Goal: Navigation & Orientation: Understand site structure

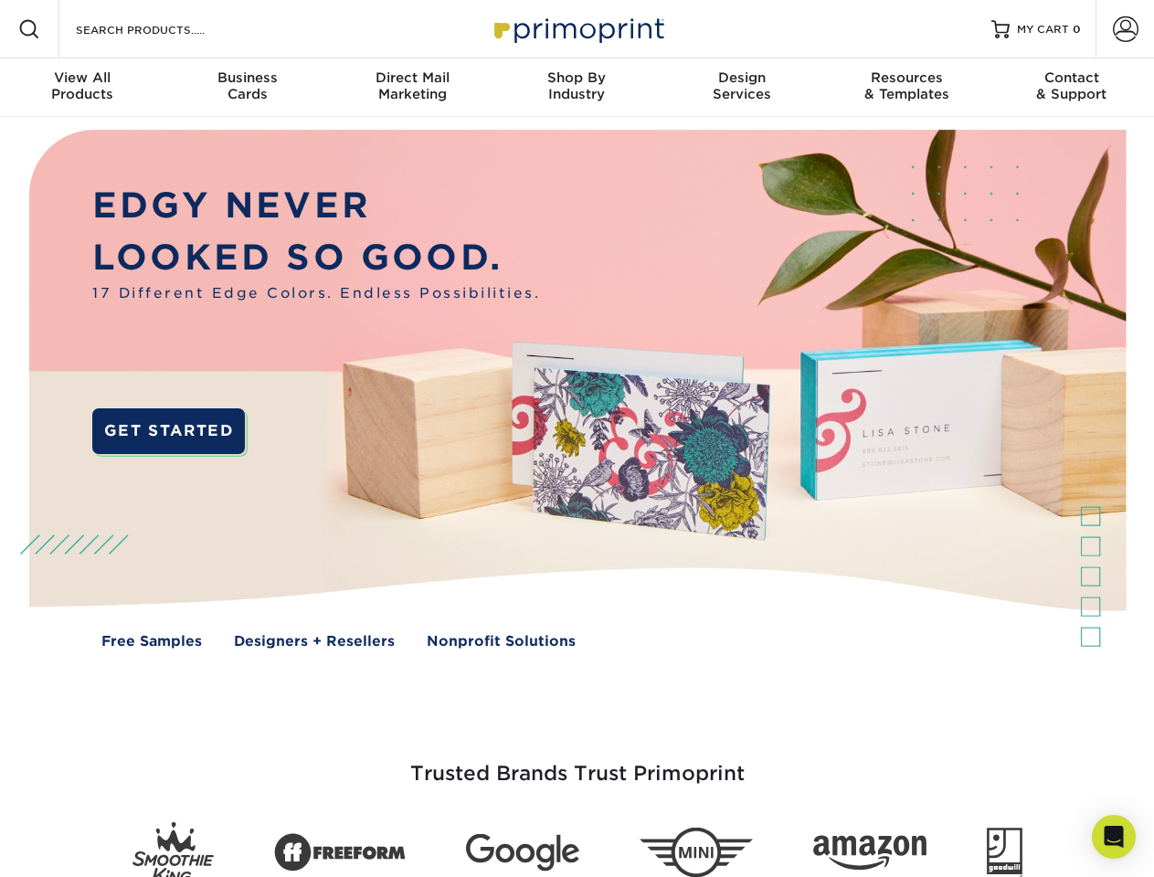
click at [576, 438] on img at bounding box center [576, 402] width 1142 height 571
click at [29, 29] on span at bounding box center [29, 29] width 22 height 22
click at [1125, 29] on span at bounding box center [1126, 29] width 26 height 26
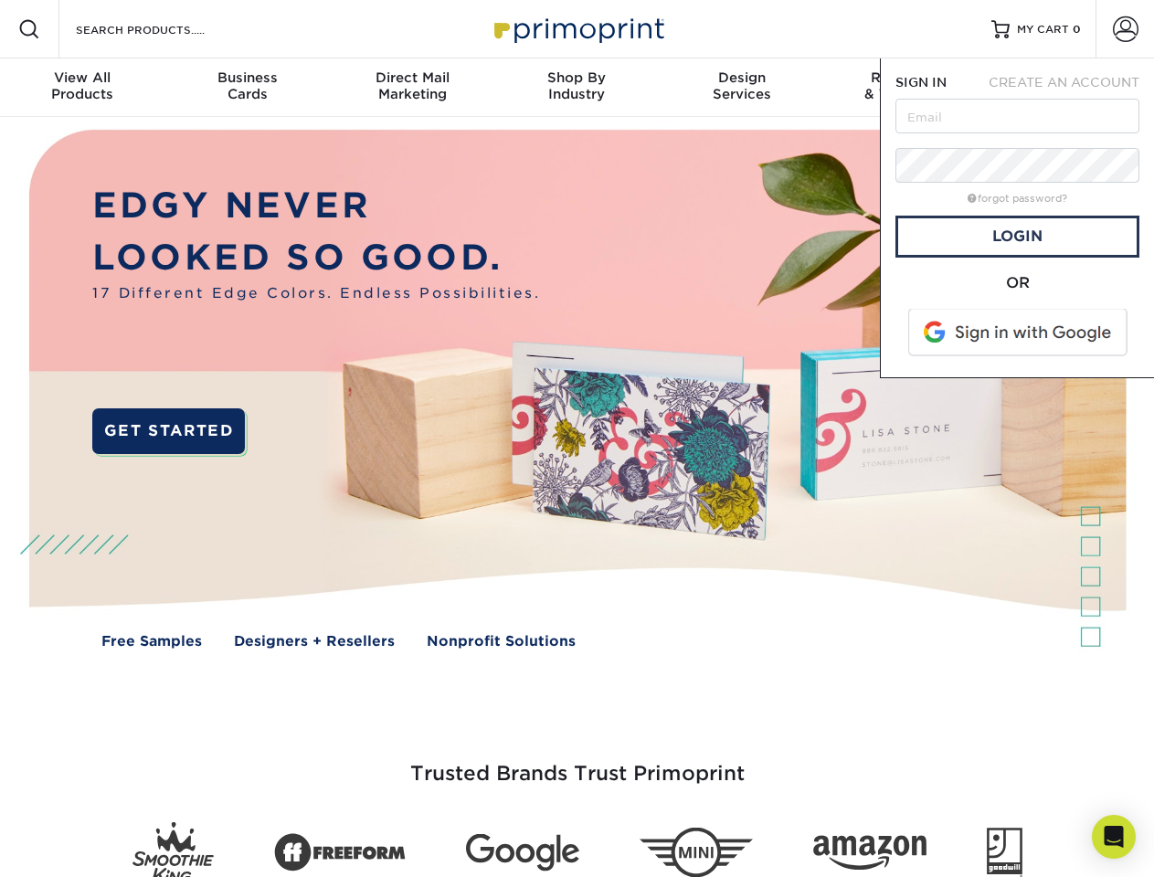
click at [82, 88] on div "View All Products" at bounding box center [82, 85] width 164 height 33
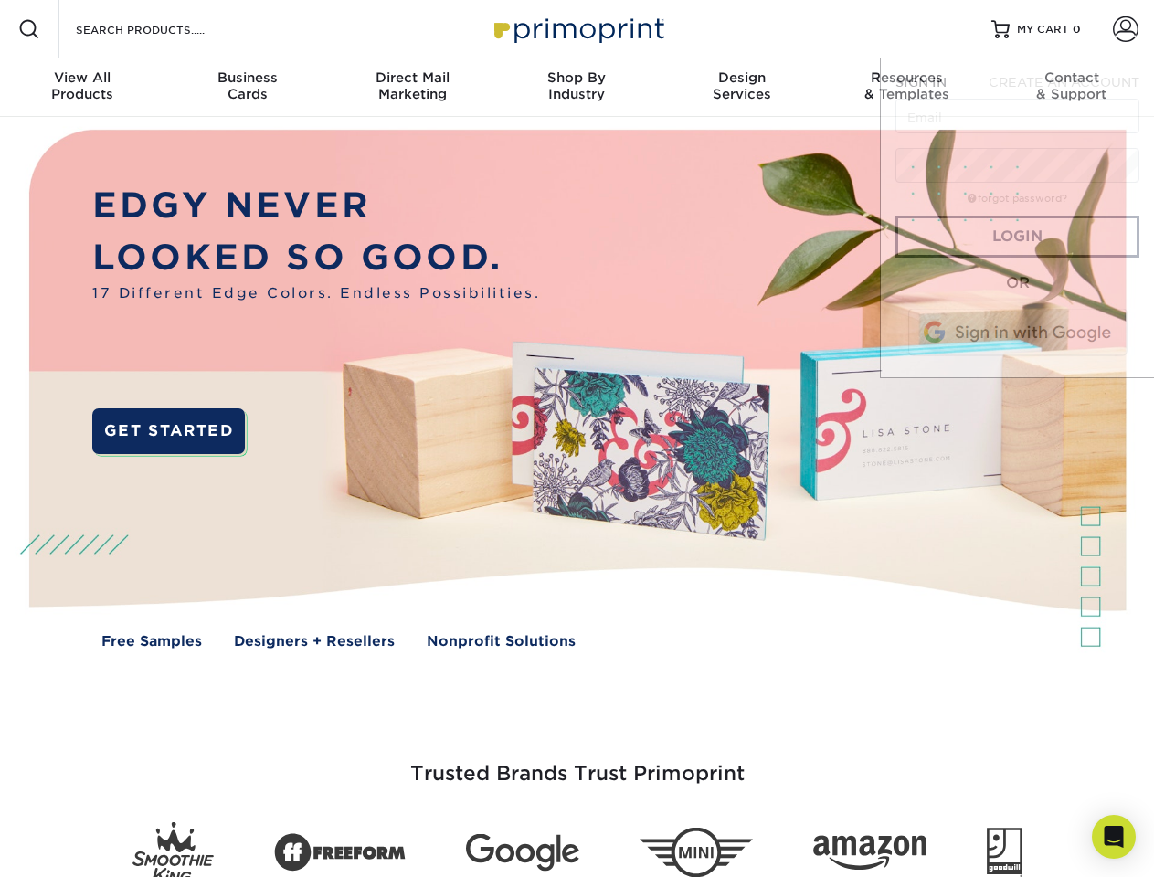
click at [247, 88] on div "Business Cards" at bounding box center [246, 85] width 164 height 33
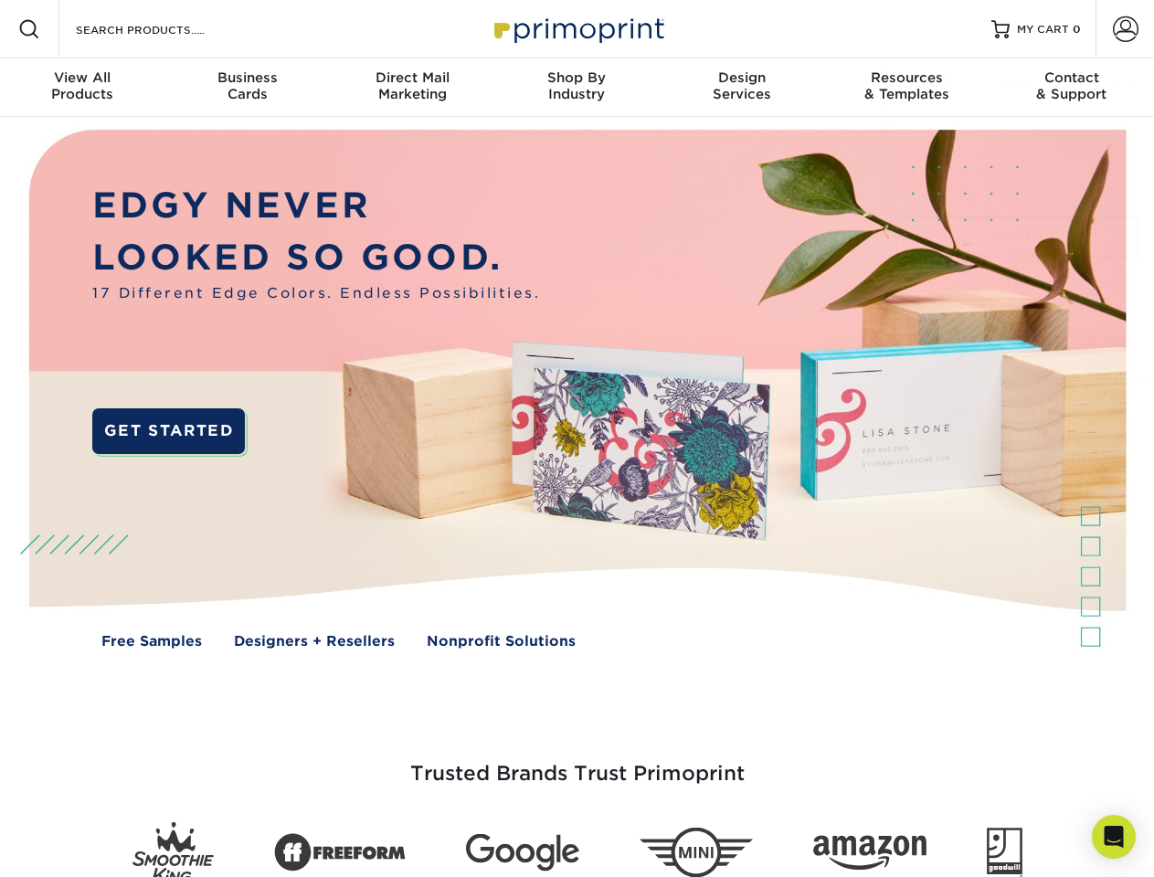
click at [412, 88] on div "Direct Mail Marketing" at bounding box center [412, 85] width 164 height 33
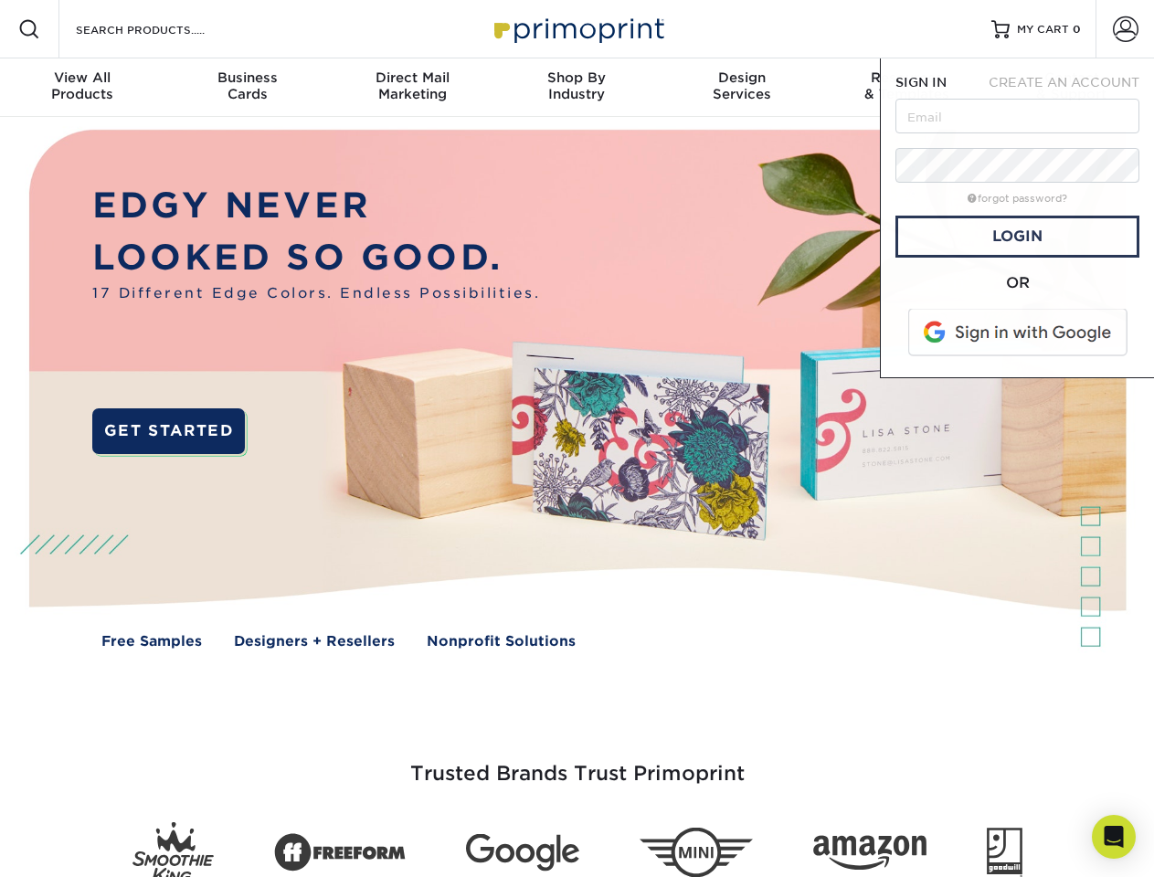
click at [576, 88] on div "Shop By Industry" at bounding box center [576, 85] width 164 height 33
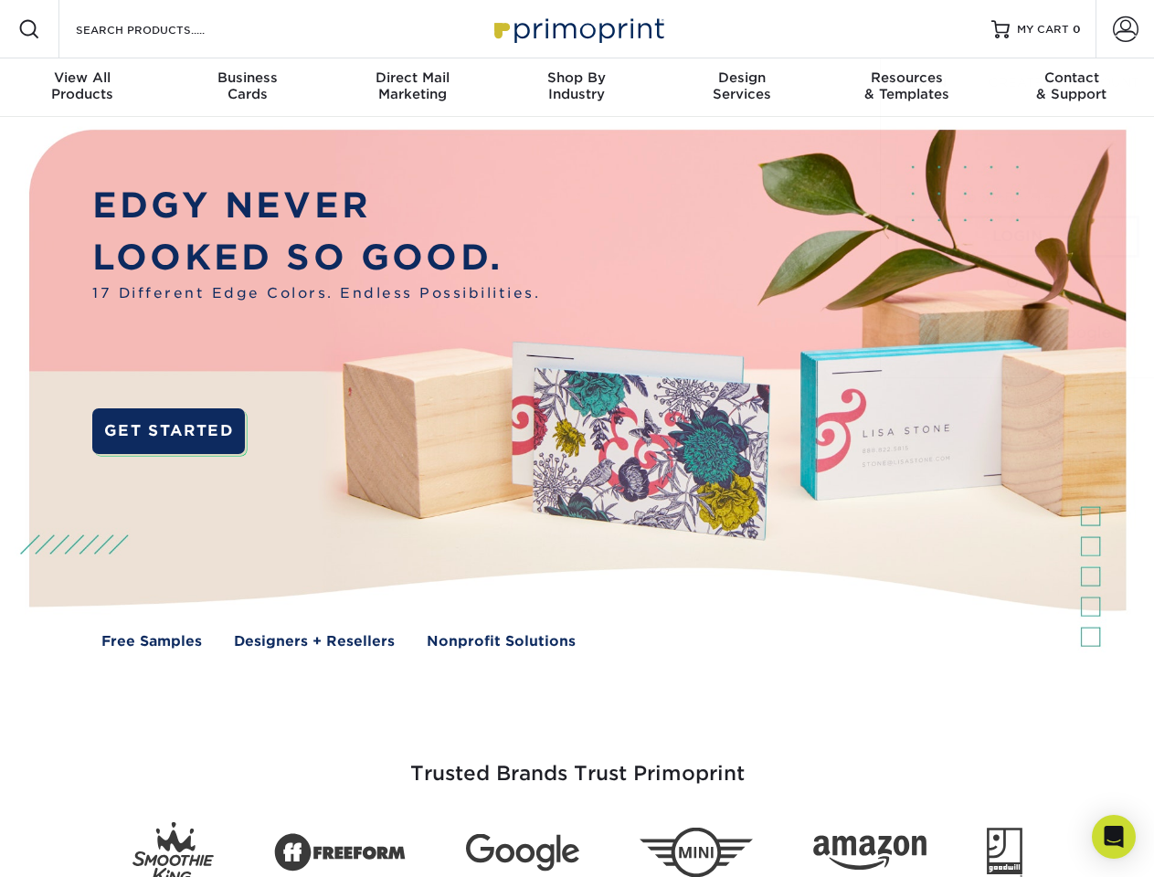
click at [742, 88] on div "Design Services" at bounding box center [742, 85] width 164 height 33
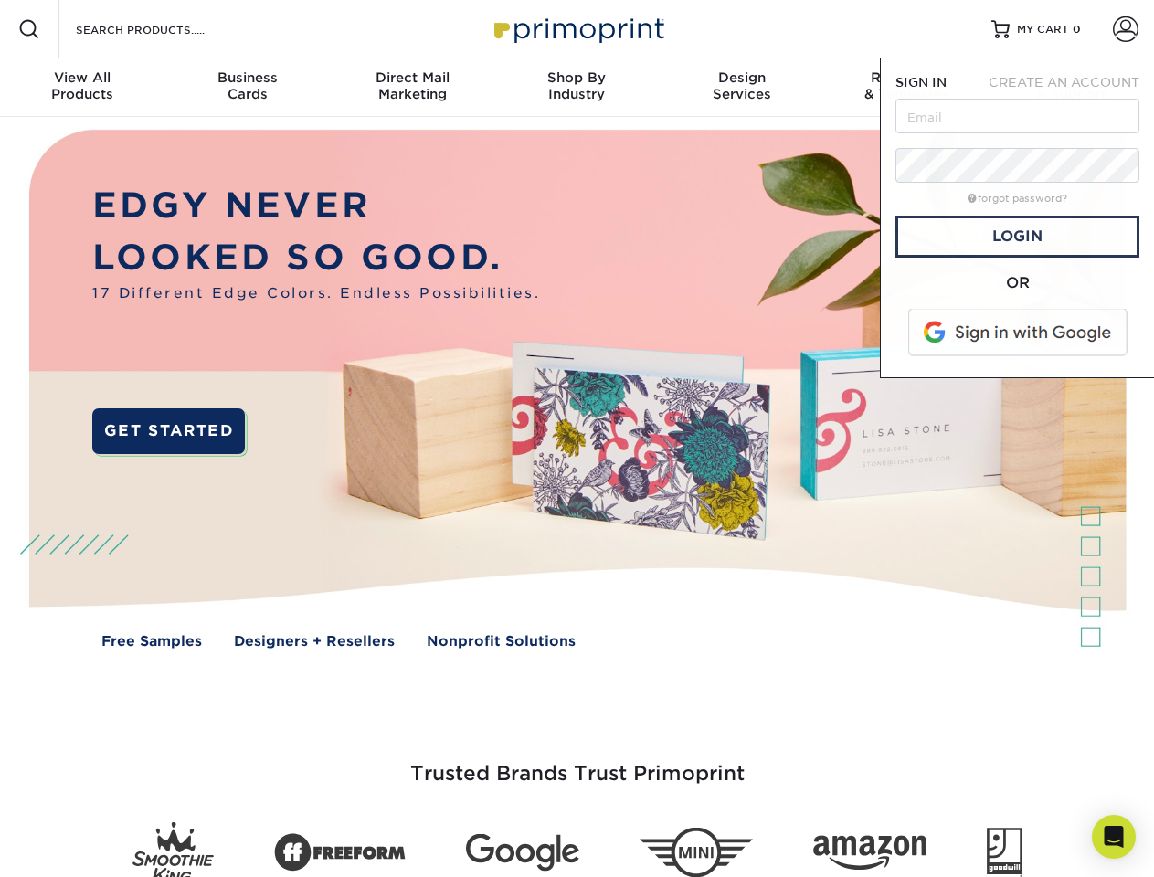
click at [906, 88] on span "SIGN IN" at bounding box center [920, 82] width 51 height 15
click at [1072, 88] on div "Contact & Support" at bounding box center [1071, 85] width 164 height 33
